Goal: Check status: Check status

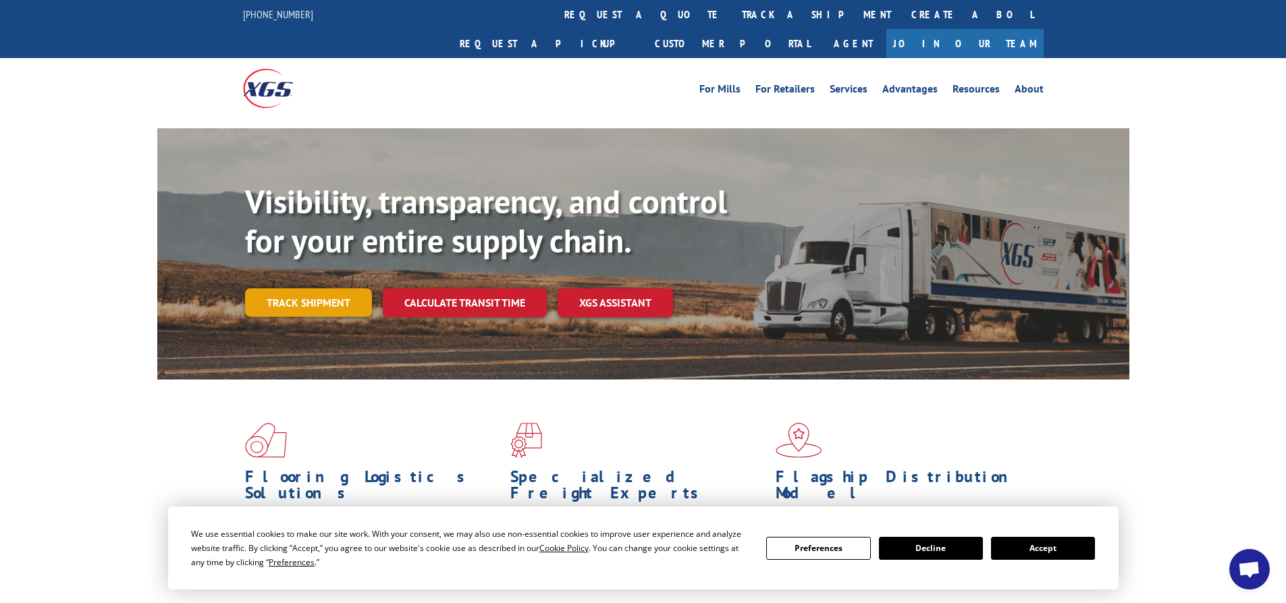
click at [269, 288] on link "Track shipment" at bounding box center [308, 302] width 127 height 28
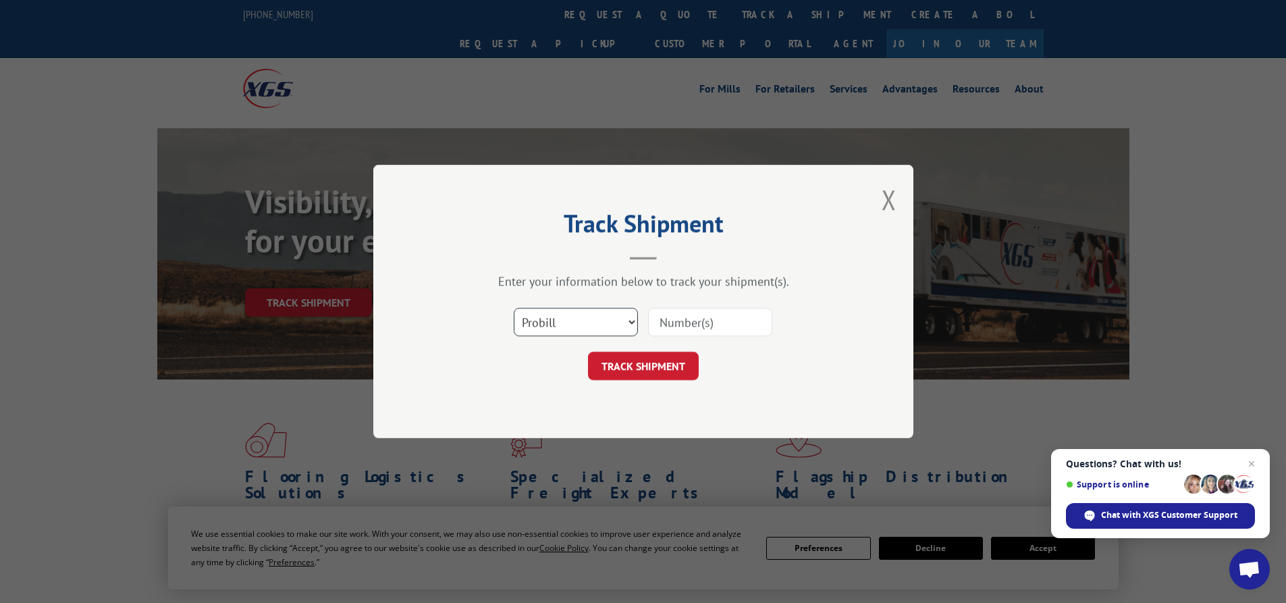
click at [630, 320] on select "Select category... Probill BOL PO" at bounding box center [576, 322] width 124 height 28
select select "bol"
click at [514, 308] on select "Select category... Probill BOL PO" at bounding box center [576, 322] width 124 height 28
click at [662, 322] on input at bounding box center [710, 322] width 124 height 28
type input "17504175"
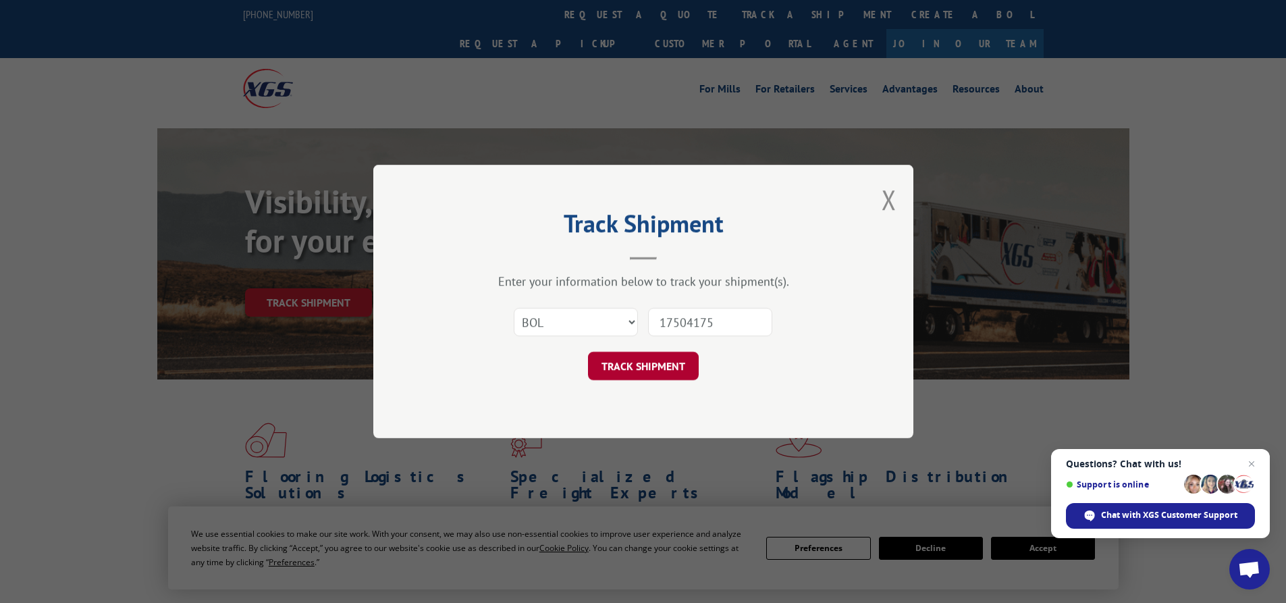
click at [643, 362] on button "TRACK SHIPMENT" at bounding box center [643, 366] width 111 height 28
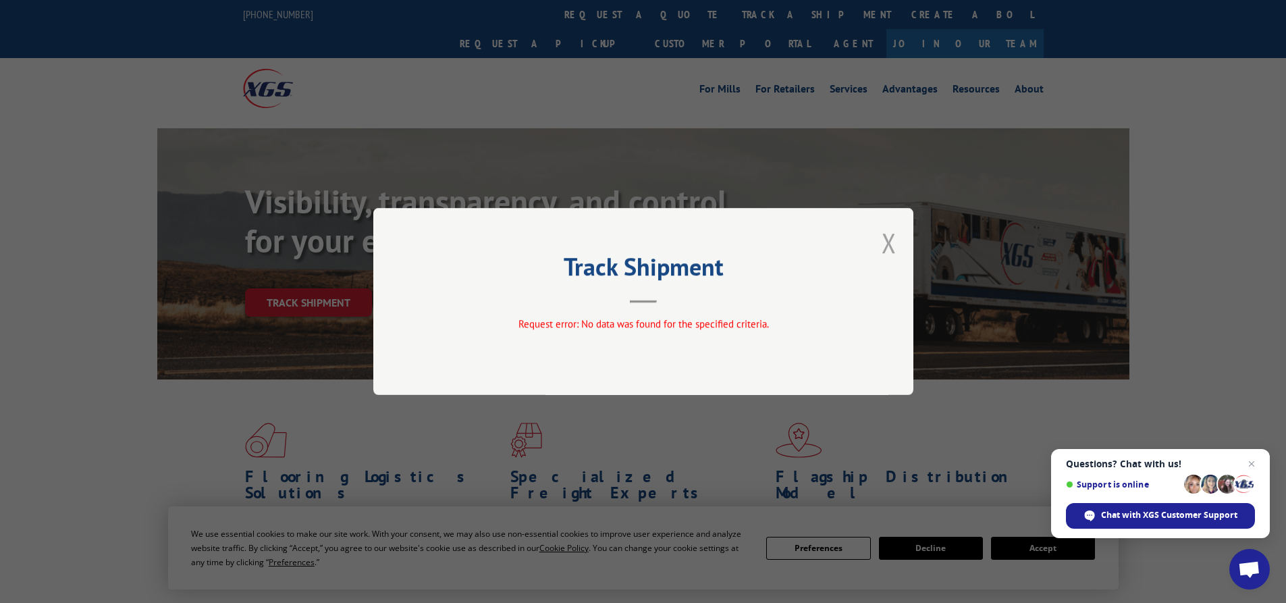
click at [882, 242] on button "Close modal" at bounding box center [889, 243] width 15 height 36
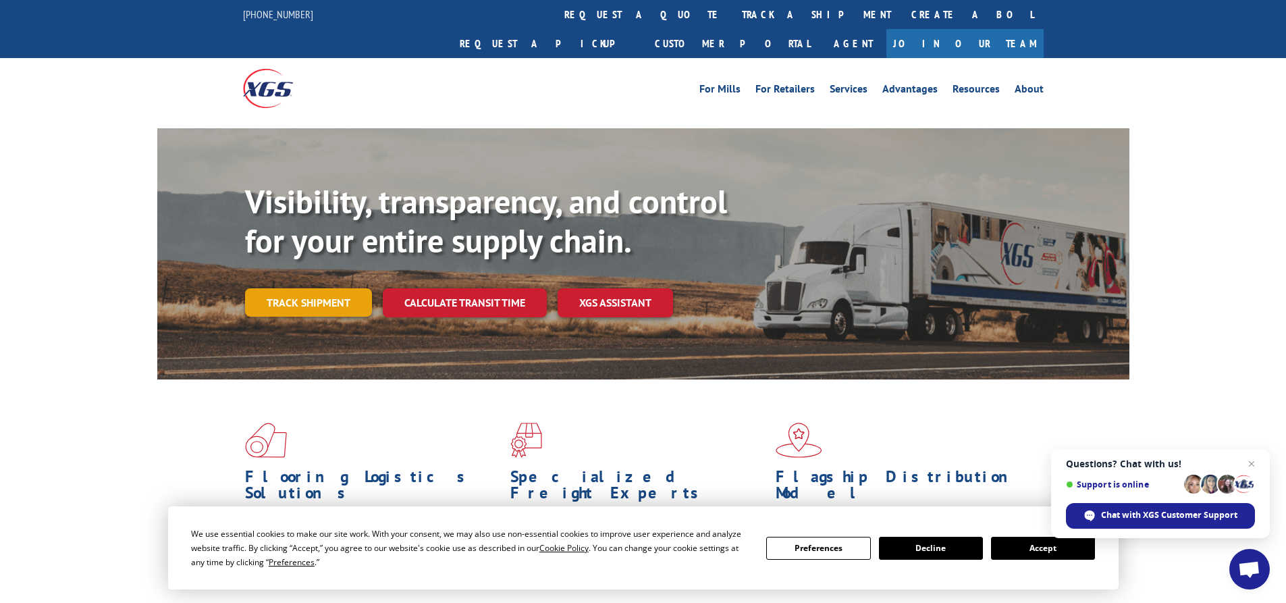
click at [312, 288] on link "Track shipment" at bounding box center [308, 302] width 127 height 28
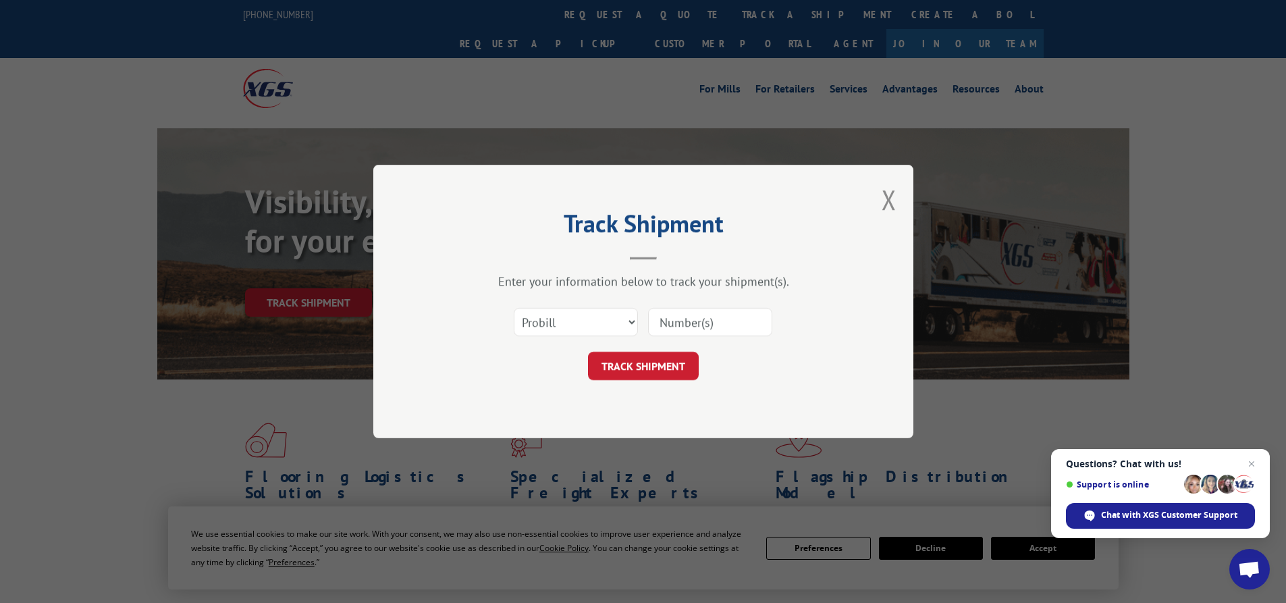
click at [707, 322] on input at bounding box center [710, 322] width 124 height 28
type input "17504175"
click at [643, 370] on button "TRACK SHIPMENT" at bounding box center [643, 366] width 111 height 28
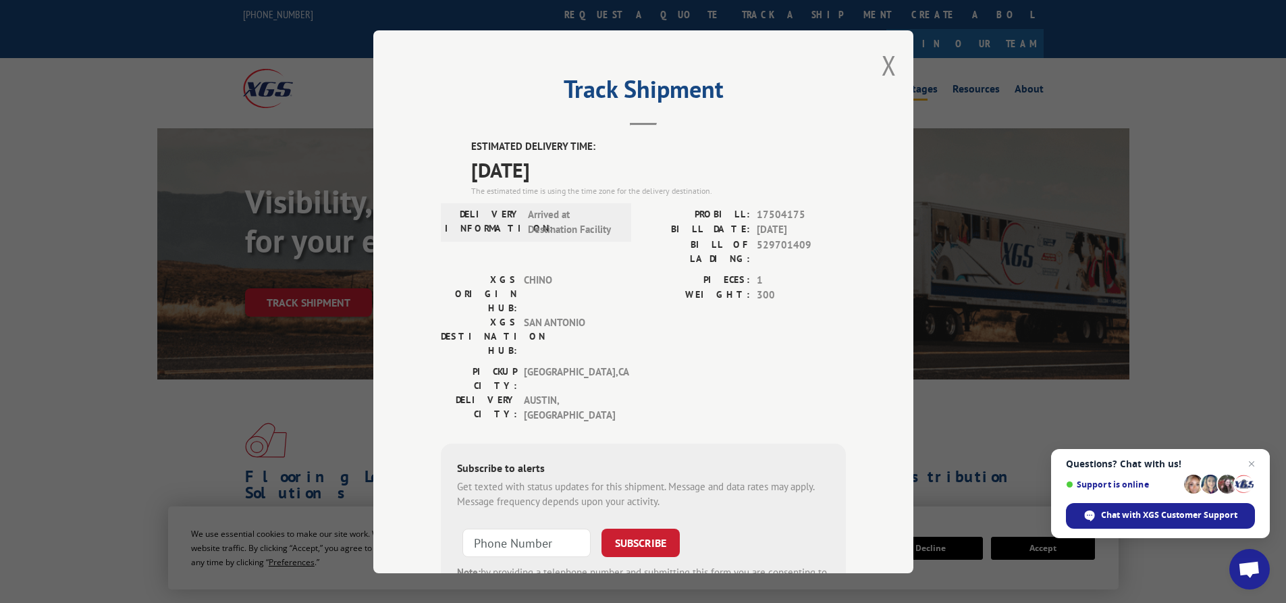
click at [884, 65] on button "Close modal" at bounding box center [889, 65] width 15 height 36
